Goal: Task Accomplishment & Management: Manage account settings

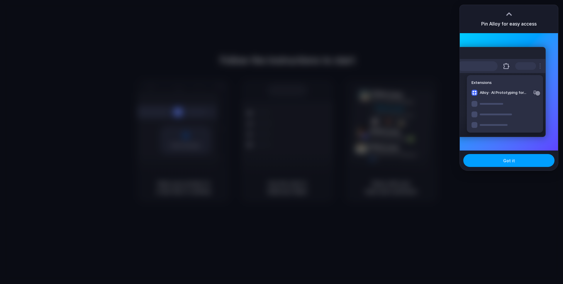
click at [508, 158] on span "Got it" at bounding box center [509, 161] width 12 height 6
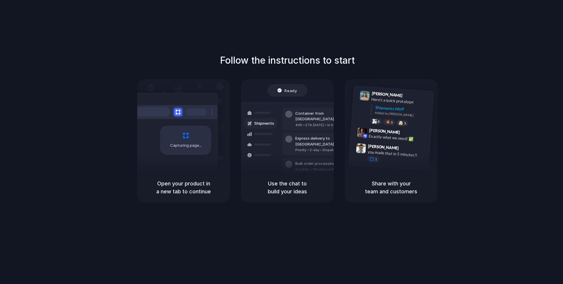
click at [282, 142] on div at bounding box center [282, 142] width 0 height 0
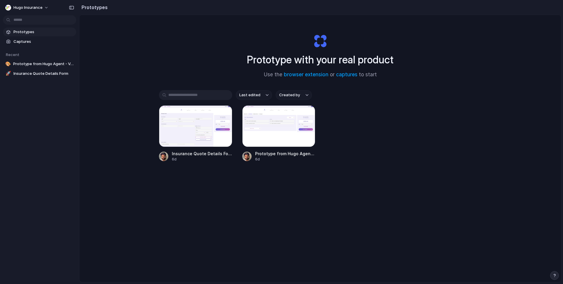
click at [553, 275] on div "button" at bounding box center [555, 275] width 4 height 4
click at [477, 156] on div "Insurance Quote Details Form 6d Prototype from Hugo Agent - Vehicle Details 6d" at bounding box center [320, 133] width 323 height 57
click at [45, 7] on button "Hugo Insurance" at bounding box center [27, 7] width 49 height 9
click at [33, 21] on li "Settings" at bounding box center [28, 20] width 49 height 9
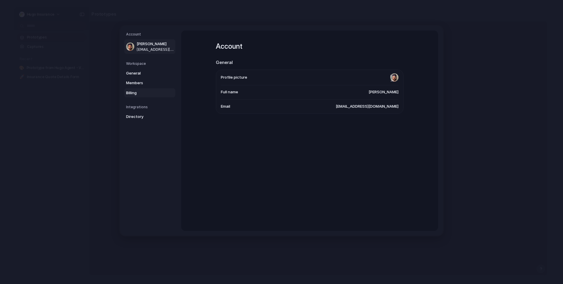
click at [144, 96] on link "Billing" at bounding box center [149, 92] width 51 height 9
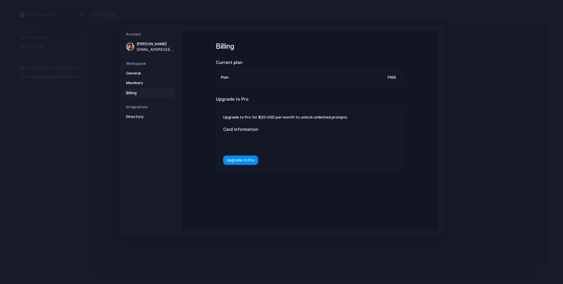
click at [280, 129] on label "Card Information" at bounding box center [281, 129] width 117 height 6
click at [288, 121] on form "Card Information Upgrade to Pro" at bounding box center [281, 142] width 117 height 45
click at [357, 110] on div "Upgrade to Pro for $20 USD per month to unlock unlimited prompts. Card Informat…" at bounding box center [309, 139] width 187 height 66
click at [272, 63] on h2 "Current plan" at bounding box center [310, 62] width 188 height 7
drag, startPoint x: 217, startPoint y: 46, endPoint x: 256, endPoint y: 61, distance: 41.8
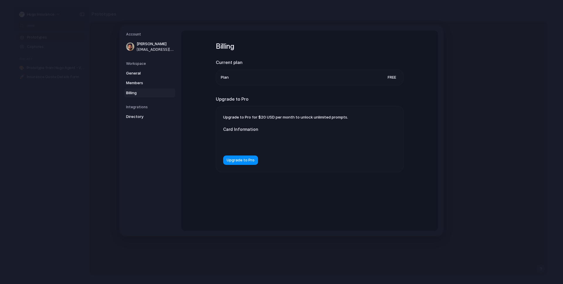
click at [256, 61] on div "Billing Current plan Plan Free Upgrade to Pro Upgrade to Pro for $20 USD per mo…" at bounding box center [310, 115] width 188 height 168
click at [153, 74] on span "General" at bounding box center [145, 73] width 38 height 6
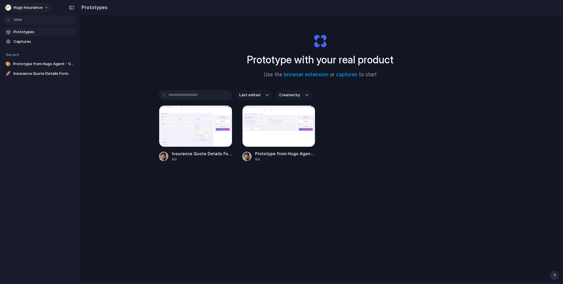
click at [36, 6] on span "Hugo Insurance" at bounding box center [27, 8] width 29 height 6
click at [118, 34] on div "Settings Invite members Change theme Sign out" at bounding box center [281, 142] width 563 height 284
click at [191, 72] on div "Prototype with your real product Use the browser extension or captures to start…" at bounding box center [321, 164] width 482 height 298
click at [43, 8] on button "Hugo Insurance" at bounding box center [27, 7] width 49 height 9
click at [192, 21] on div "Settings Invite members Change theme Sign out" at bounding box center [281, 142] width 563 height 284
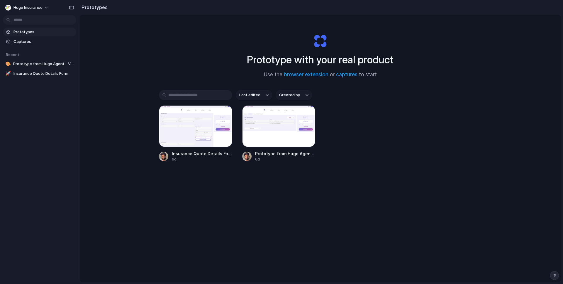
click at [378, 110] on div "Insurance Quote Details Form 6d Prototype from Hugo Agent - Vehicle Details 6d" at bounding box center [320, 133] width 323 height 57
